Goal: Navigation & Orientation: Find specific page/section

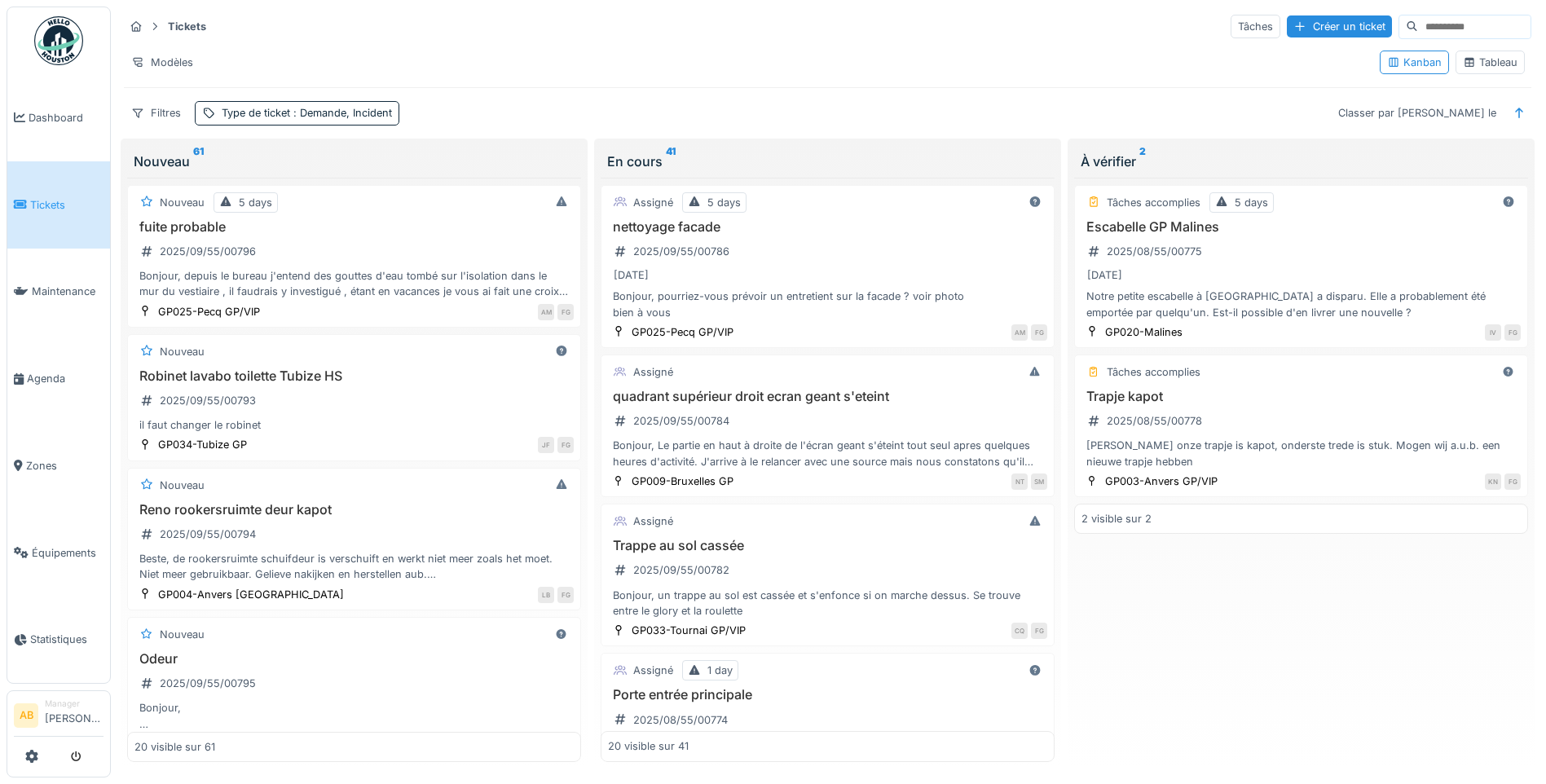
click at [56, 61] on img at bounding box center [58, 40] width 49 height 49
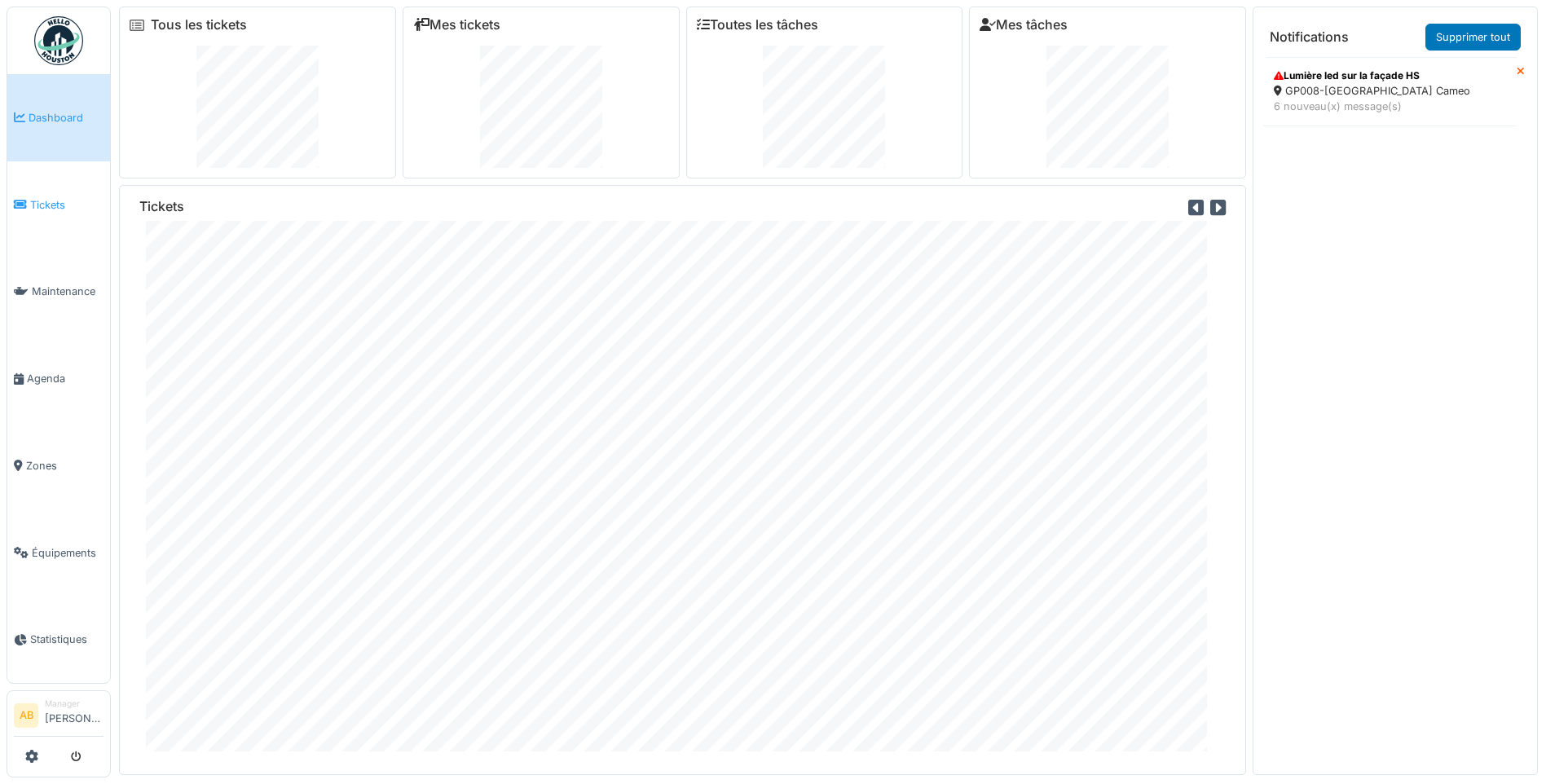
click at [31, 210] on link "Tickets" at bounding box center [59, 206] width 103 height 88
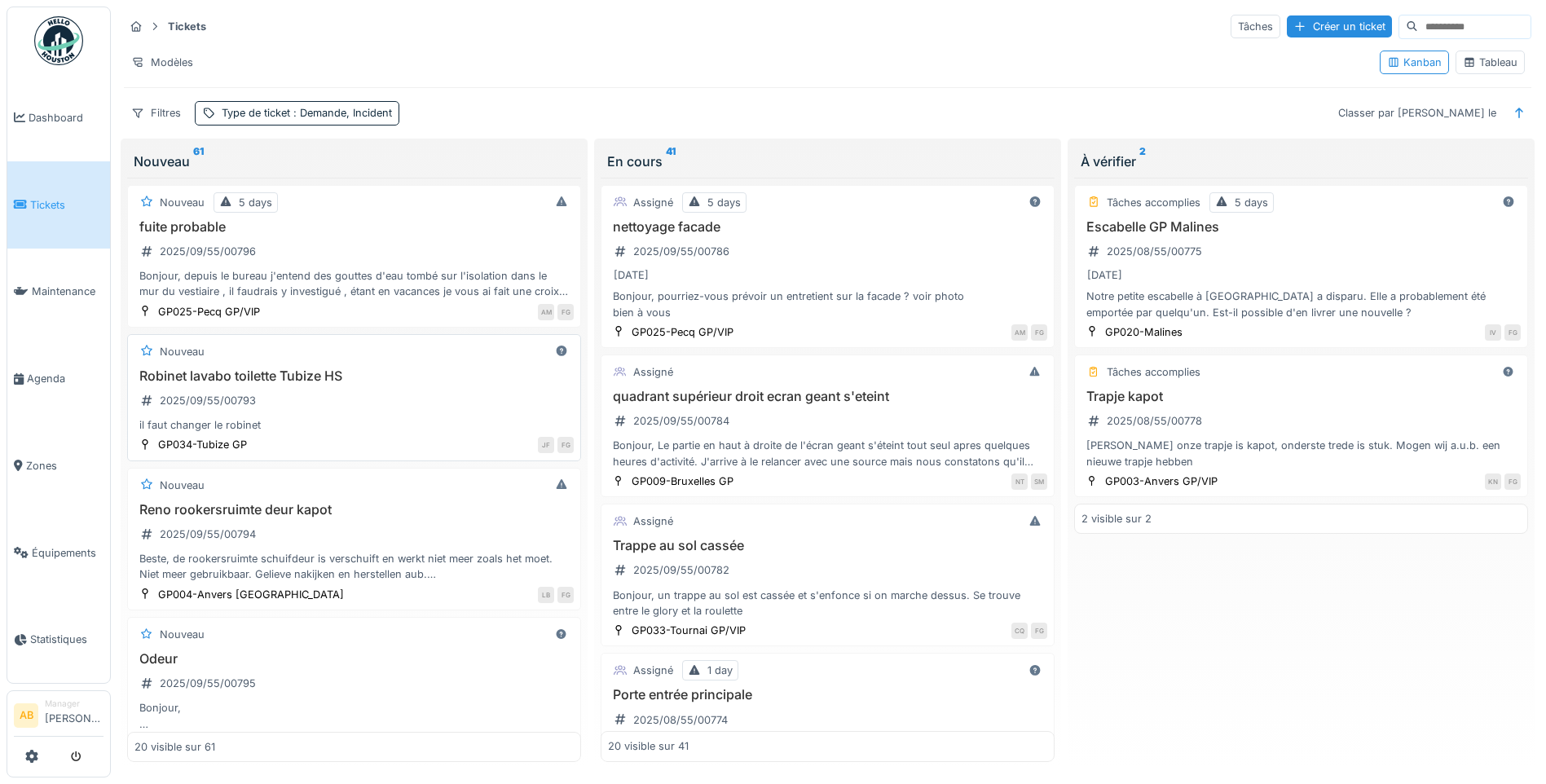
click at [388, 364] on div "Nouveau Robinet lavabo toilette Tubize HS 2025/09/55/00793 il faut changer le r…" at bounding box center [354, 398] width 454 height 127
click at [383, 534] on div "Reno rookersruimte deur kapot 2025/09/55/00794 Beste, de rookersruimte schuifde…" at bounding box center [354, 542] width 440 height 81
